Goal: Transaction & Acquisition: Purchase product/service

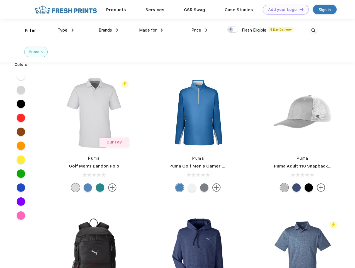
click at [284, 9] on link "Add your Logo Design Tool" at bounding box center [286, 10] width 46 height 10
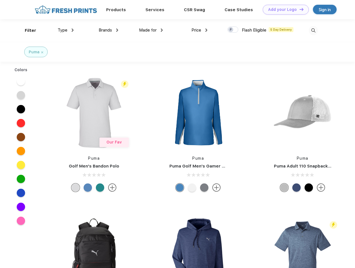
click at [0, 0] on div "Design Tool" at bounding box center [0, 0] width 0 height 0
click at [299, 9] on link "Add your Logo Design Tool" at bounding box center [286, 10] width 46 height 10
click at [27, 30] on div "Filter" at bounding box center [30, 30] width 11 height 6
click at [66, 30] on span "Type" at bounding box center [63, 30] width 10 height 5
click at [109, 30] on span "Brands" at bounding box center [105, 30] width 13 height 5
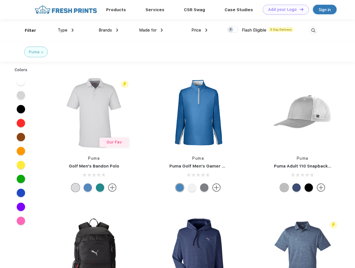
click at [151, 30] on span "Made for" at bounding box center [148, 30] width 18 height 5
click at [200, 30] on span "Price" at bounding box center [197, 30] width 10 height 5
click at [233, 30] on div at bounding box center [233, 29] width 11 height 6
click at [231, 30] on input "checkbox" at bounding box center [230, 28] width 4 height 4
click at [314, 30] on img at bounding box center [313, 30] width 9 height 9
